Goal: Task Accomplishment & Management: Manage account settings

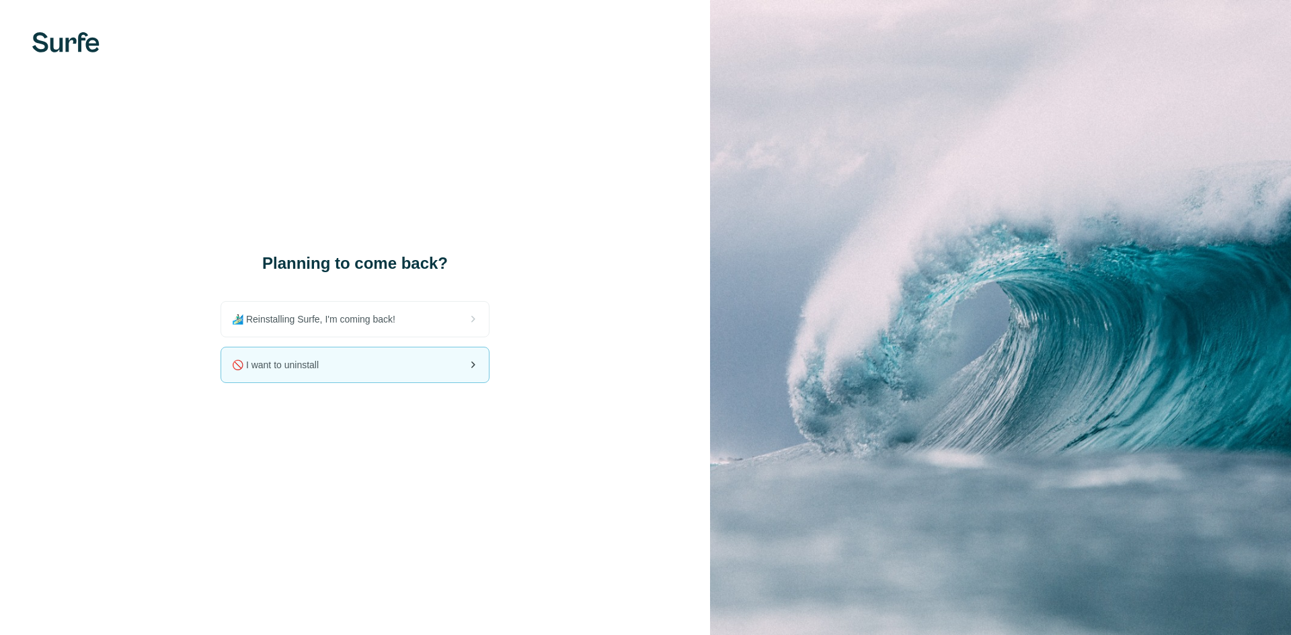
click at [335, 382] on div "🚫 I want to uninstall" at bounding box center [354, 365] width 269 height 36
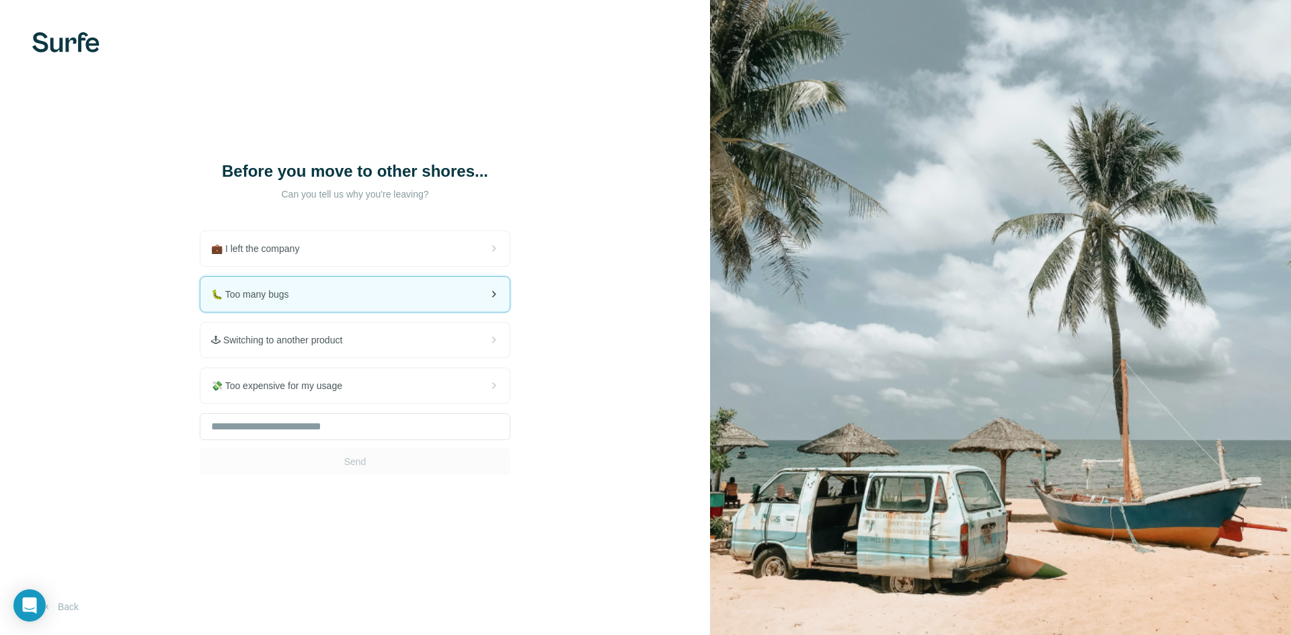
click at [410, 303] on div "🐛 Too many bugs" at bounding box center [354, 294] width 309 height 35
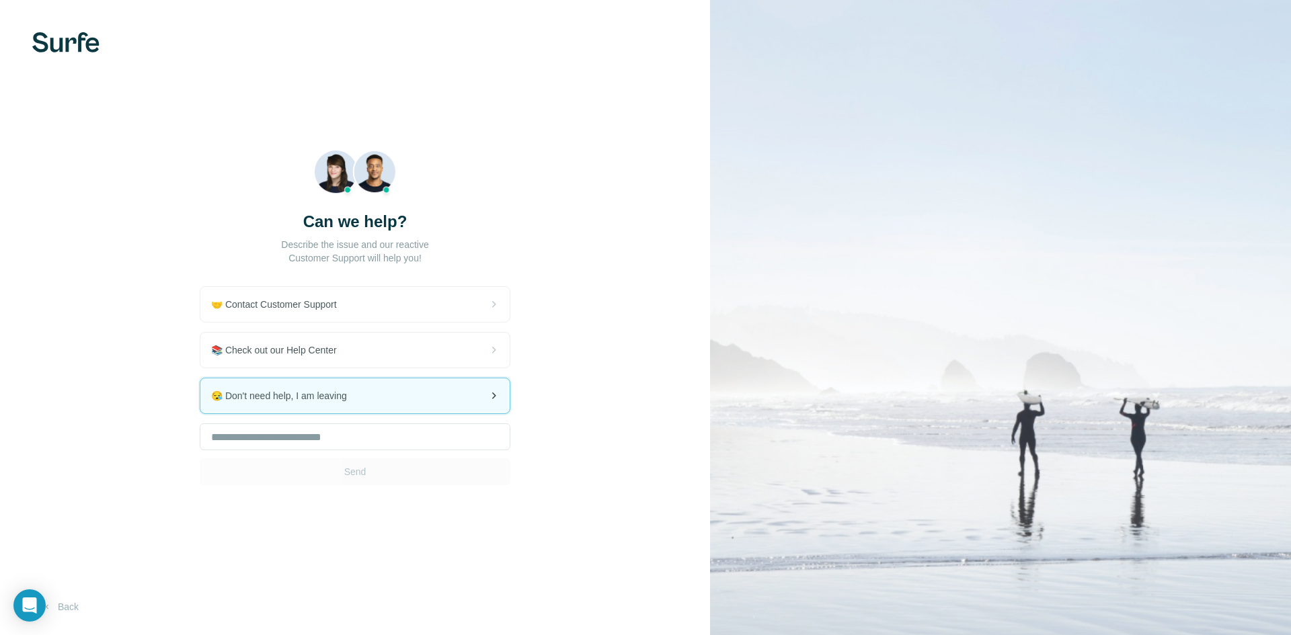
click at [380, 404] on div "😪 Don't need help, I am leaving" at bounding box center [354, 395] width 309 height 35
